Goal: Transaction & Acquisition: Download file/media

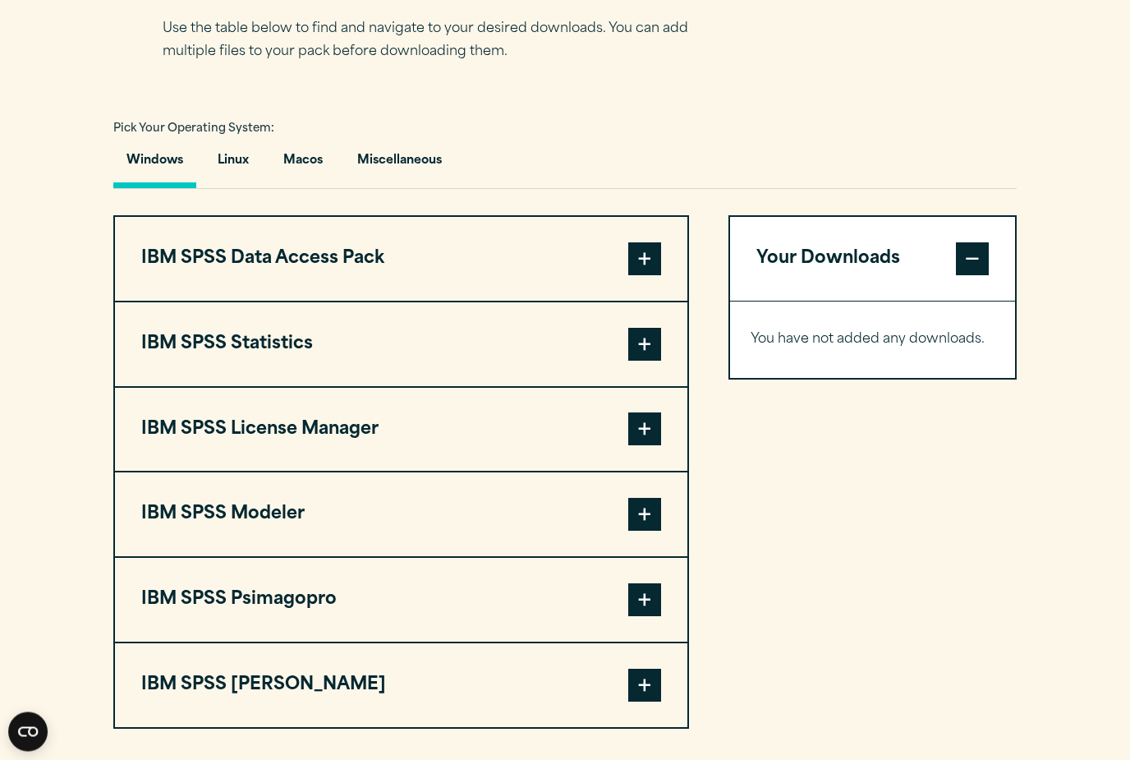
scroll to position [1116, 0]
click at [297, 162] on button "Macos" at bounding box center [303, 164] width 66 height 47
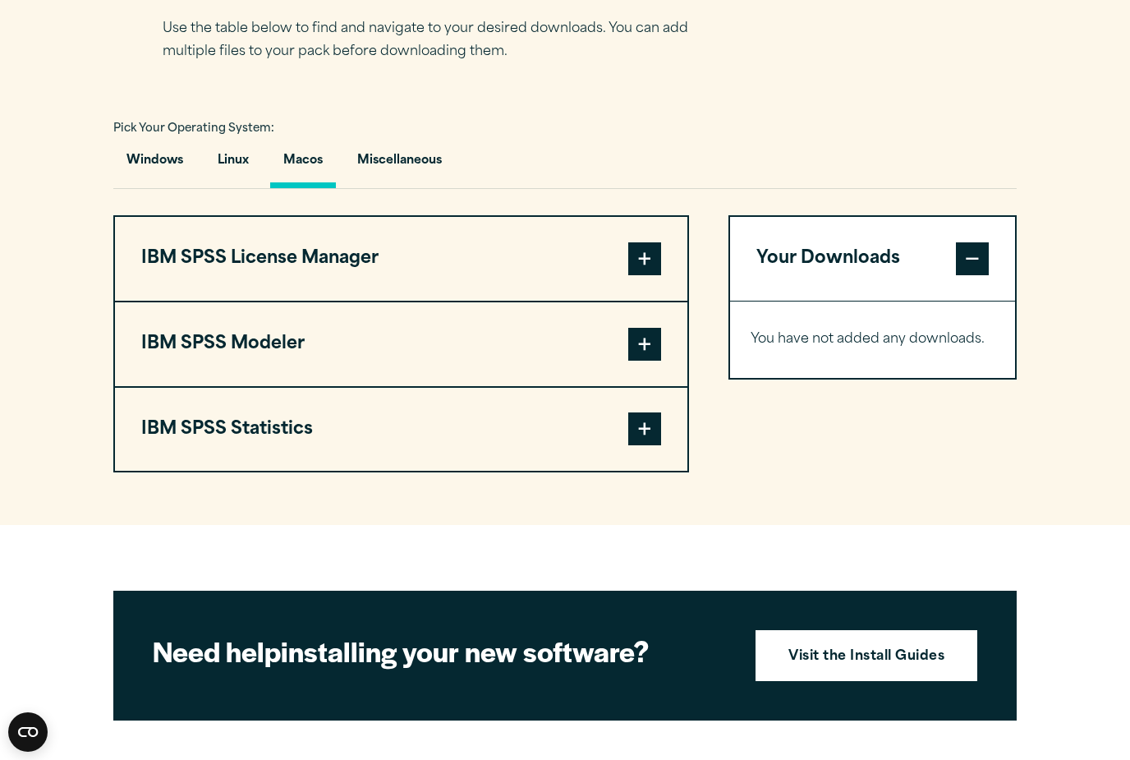
click at [543, 272] on button "IBM SPSS License Manager" at bounding box center [401, 259] width 573 height 84
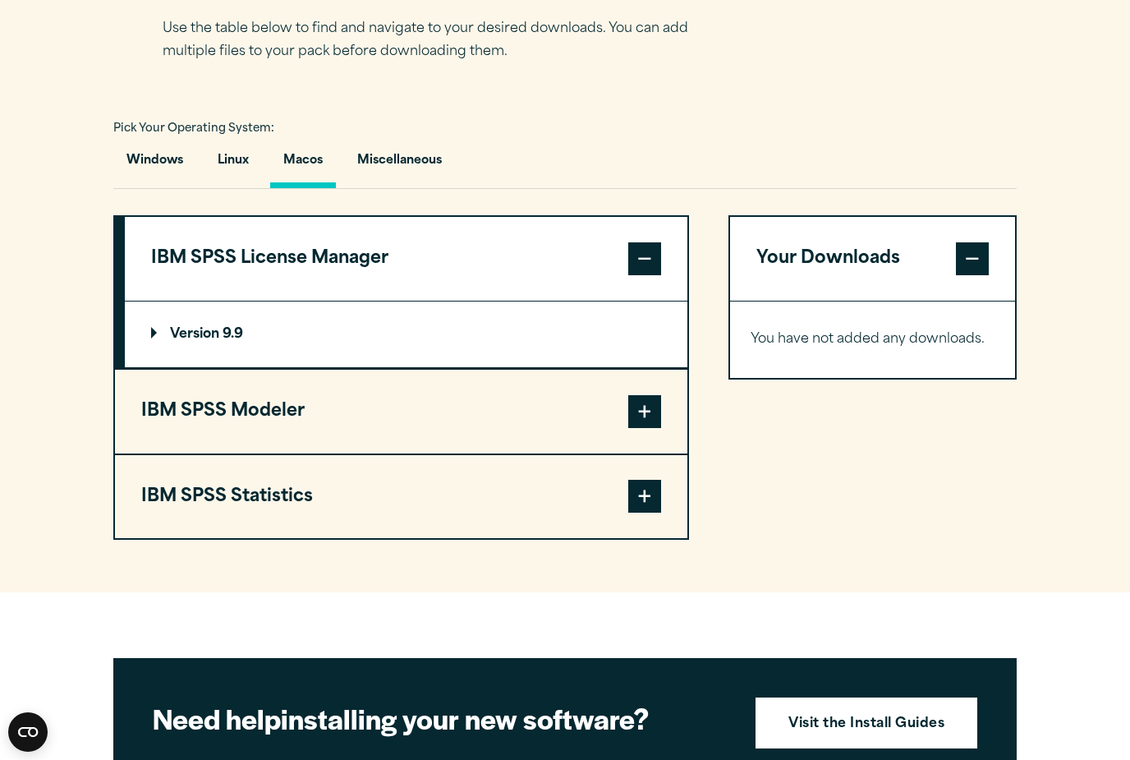
click at [405, 393] on button "IBM SPSS Modeler" at bounding box center [401, 412] width 573 height 84
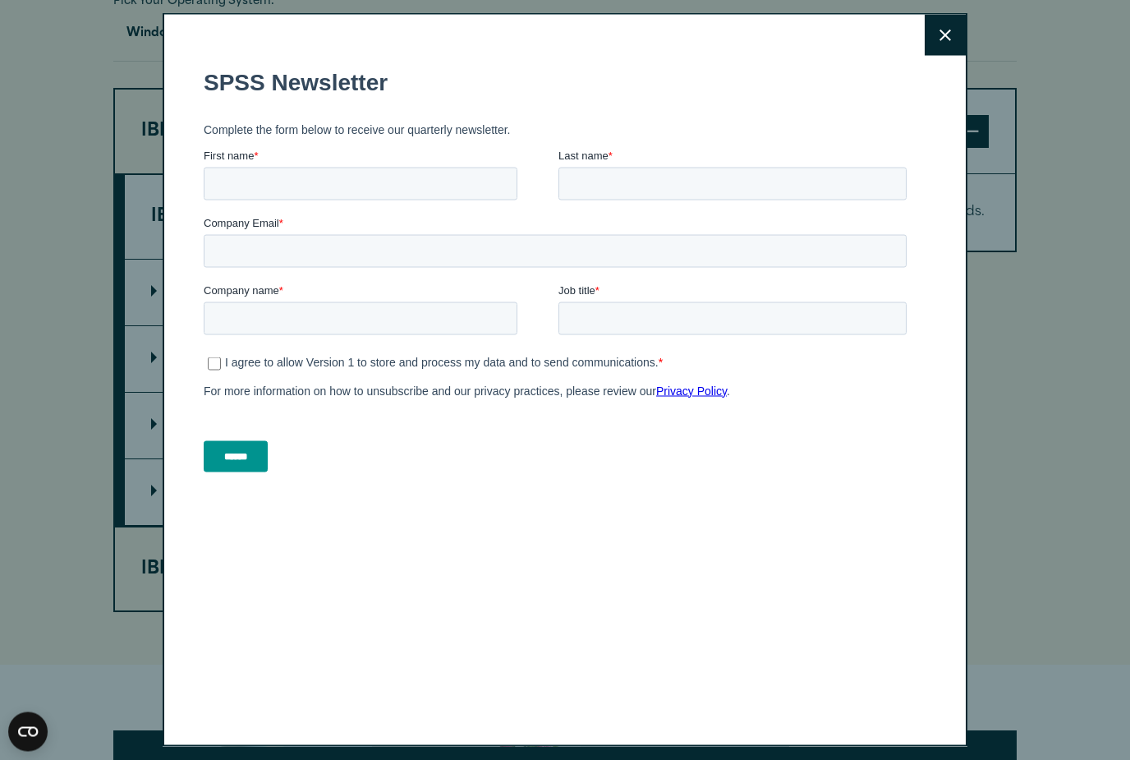
scroll to position [1243, 0]
click at [935, 40] on button "Close" at bounding box center [945, 35] width 41 height 41
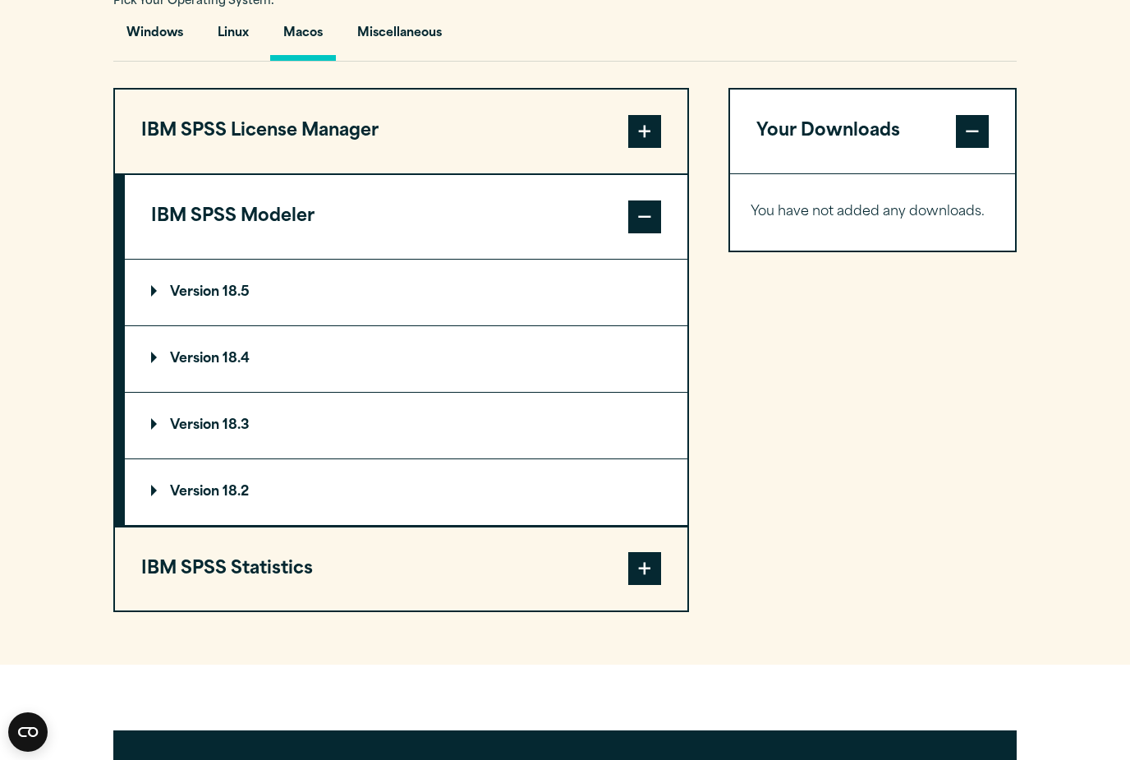
click at [228, 295] on p "Version 18.5" at bounding box center [200, 292] width 99 height 13
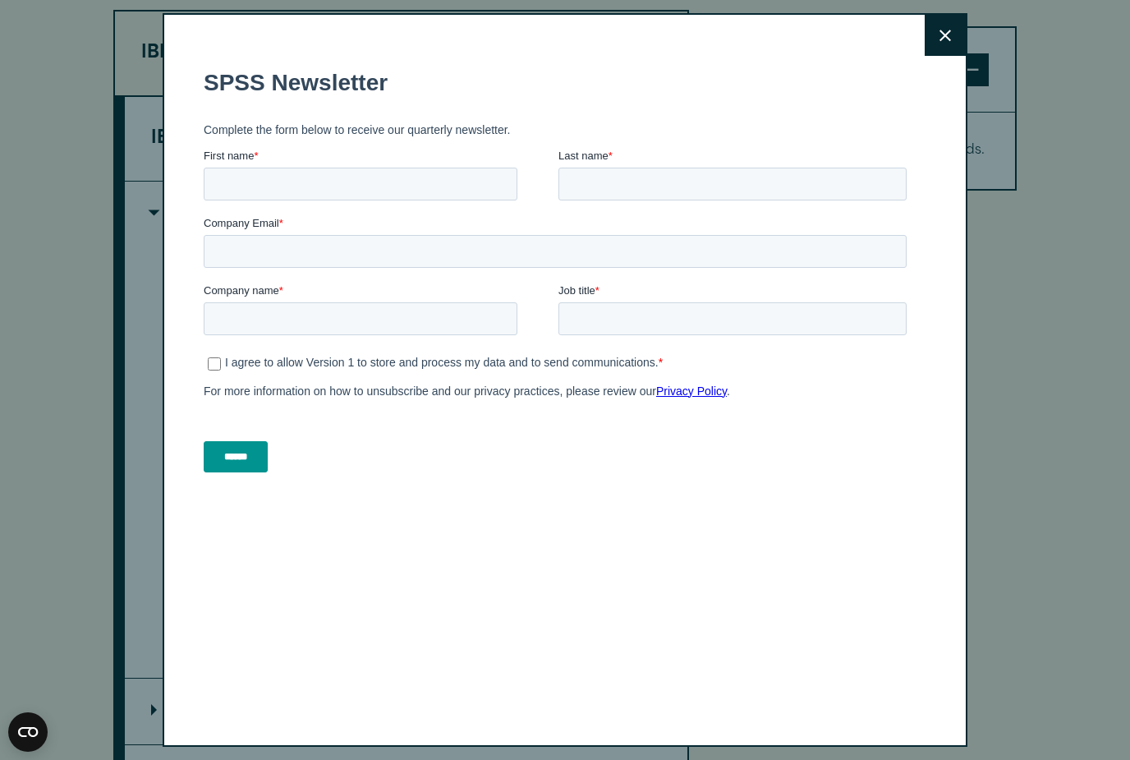
scroll to position [1318, 0]
click at [942, 41] on icon at bounding box center [946, 36] width 12 height 12
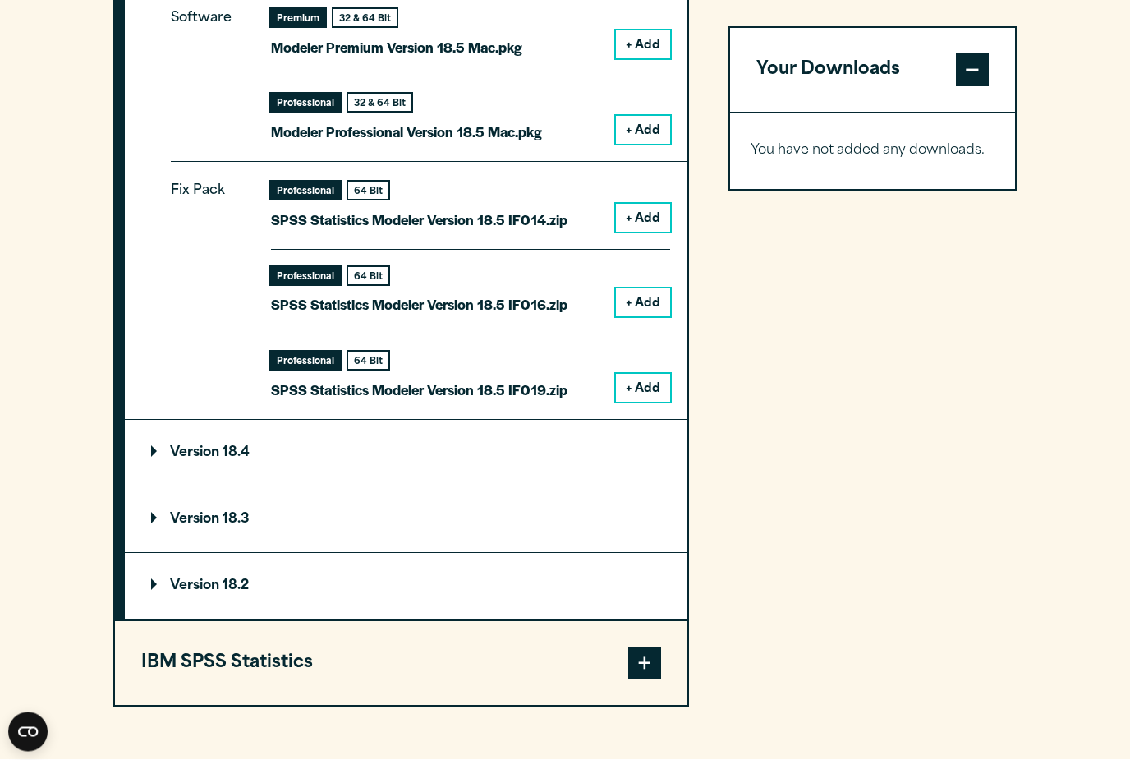
scroll to position [1579, 0]
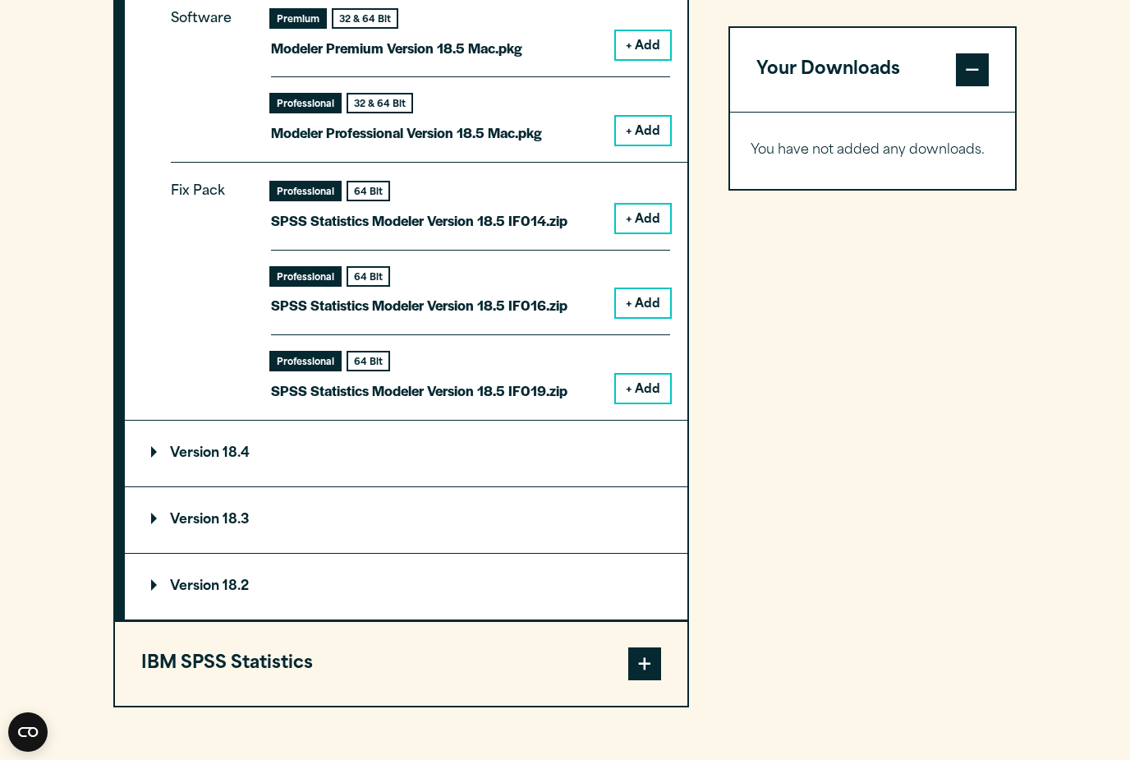
click at [422, 452] on summary "Version 18.4" at bounding box center [406, 454] width 563 height 66
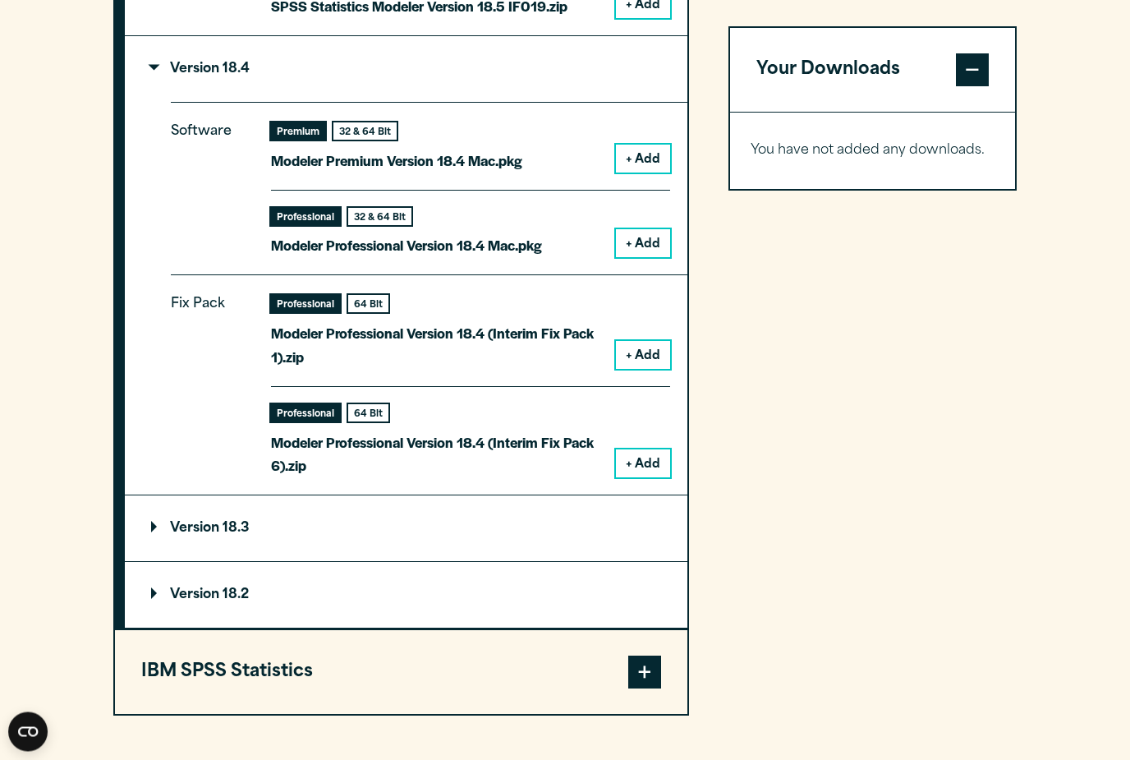
click at [272, 516] on summary "Version 18.3" at bounding box center [406, 529] width 563 height 66
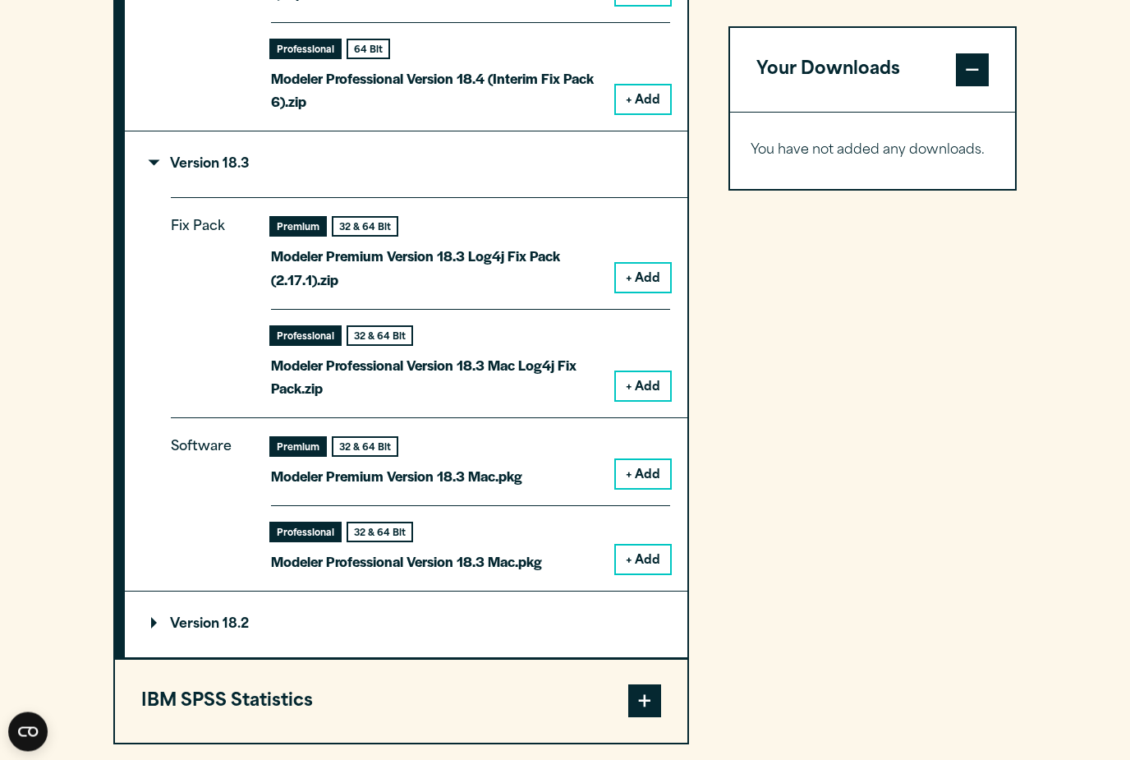
click at [267, 616] on summary "Version 18.2" at bounding box center [406, 625] width 563 height 66
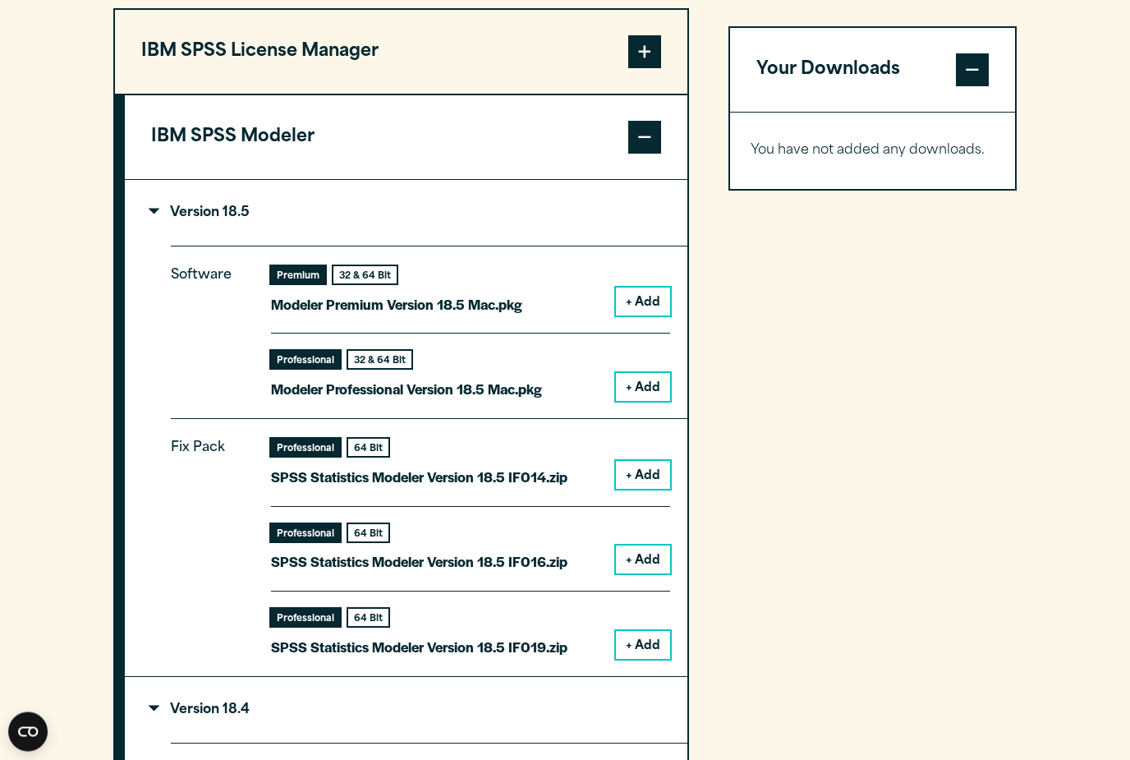
scroll to position [1323, 0]
click at [641, 300] on button "+ Add" at bounding box center [643, 302] width 54 height 28
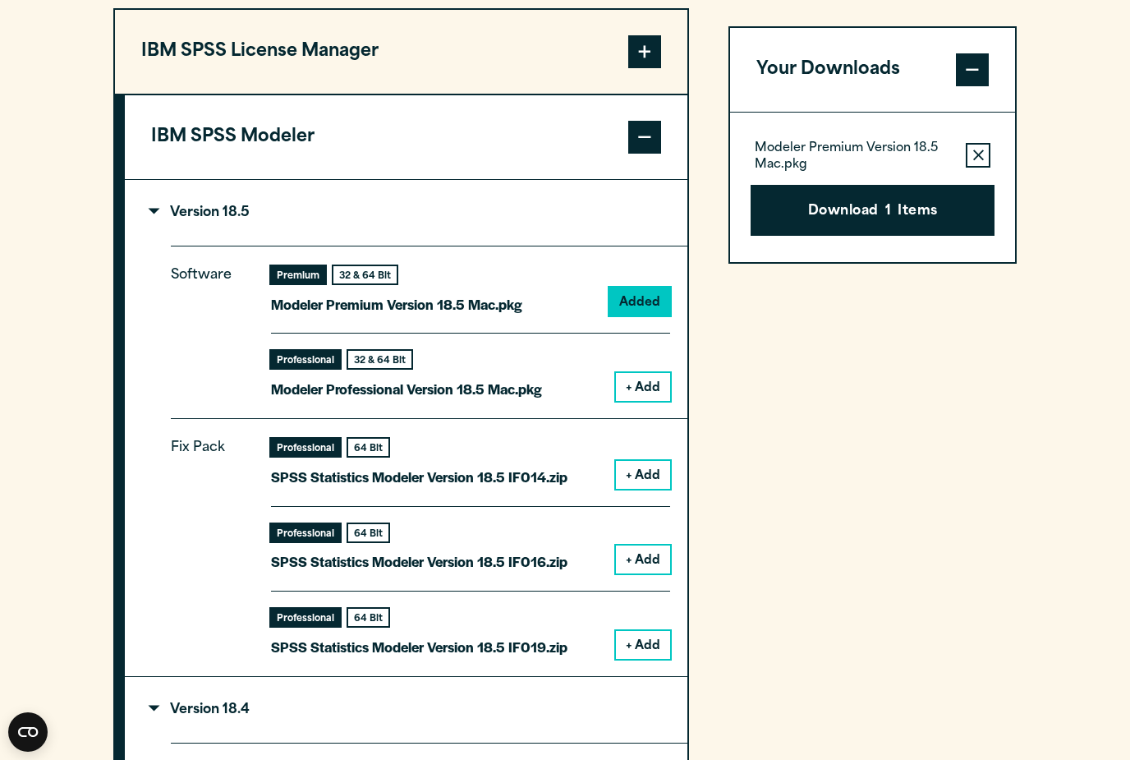
click at [867, 201] on button "Download 1 Items" at bounding box center [873, 210] width 244 height 51
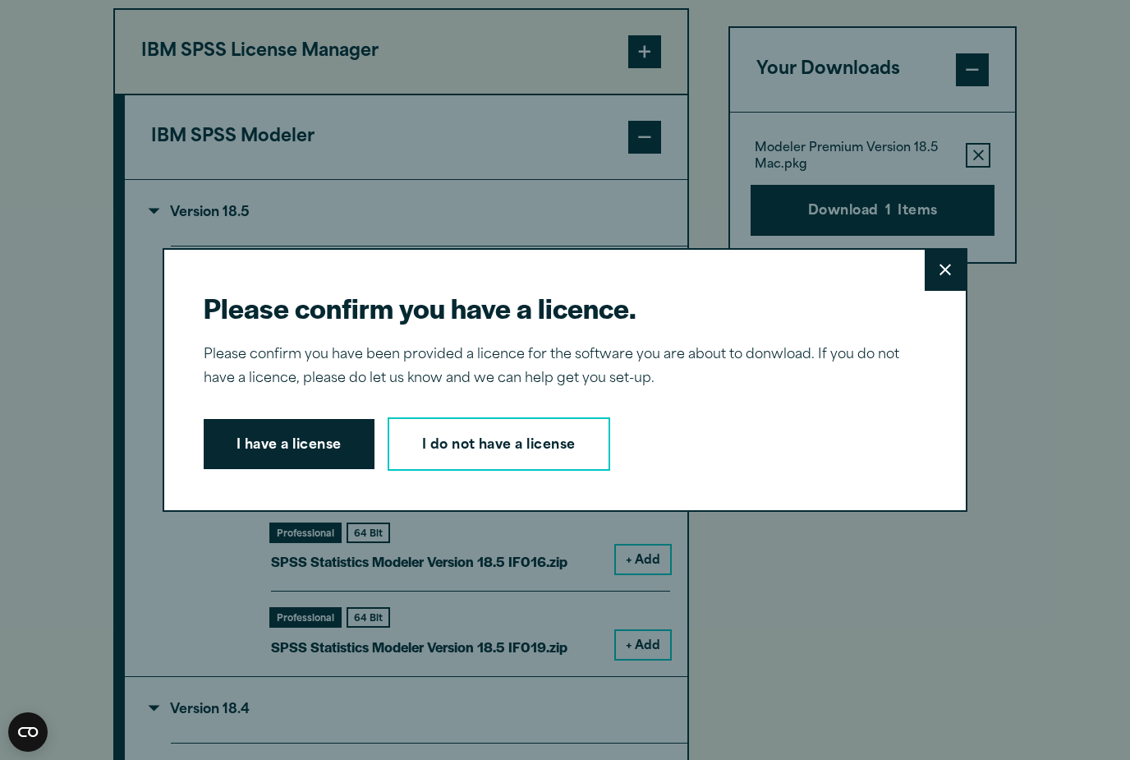
click at [317, 470] on button "I have a license" at bounding box center [289, 444] width 171 height 51
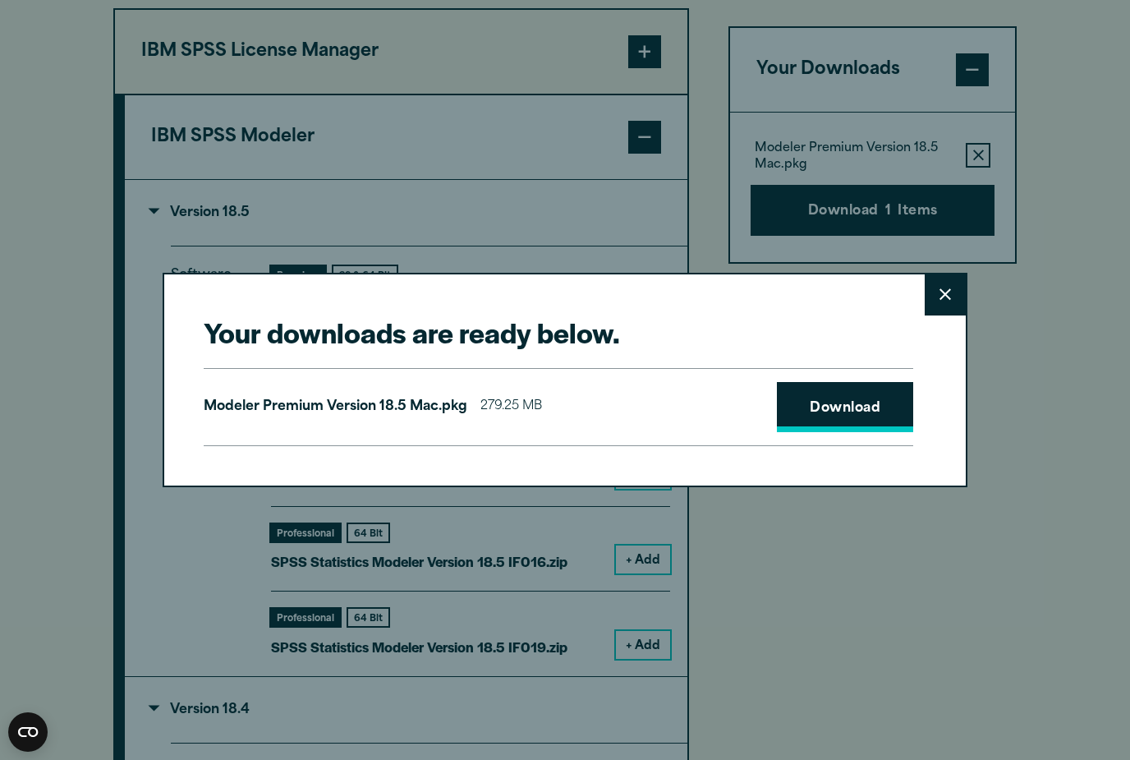
click at [835, 424] on link "Download" at bounding box center [845, 407] width 136 height 51
